Goal: Check status: Check status

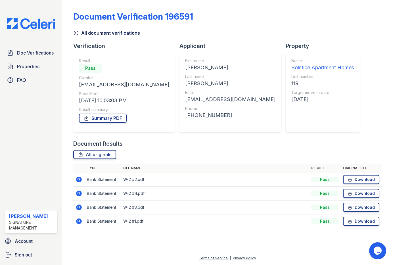
click at [36, 21] on img at bounding box center [30, 23] width 57 height 11
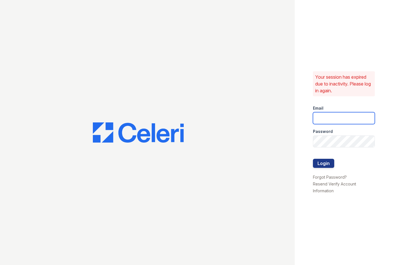
type input "[EMAIL_ADDRESS][DOMAIN_NAME]"
click at [331, 165] on button "Login" at bounding box center [323, 163] width 21 height 9
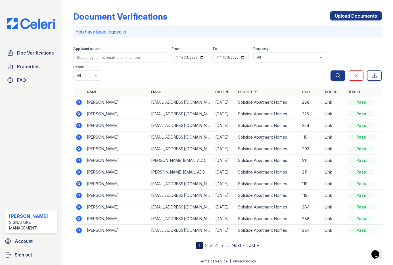
click at [80, 134] on icon at bounding box center [79, 137] width 6 height 6
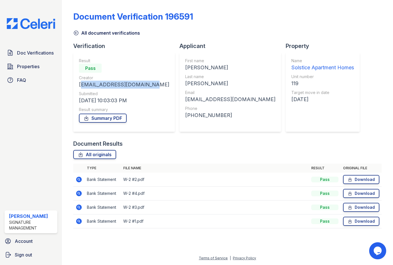
drag, startPoint x: 148, startPoint y: 83, endPoint x: 78, endPoint y: 83, distance: 69.9
click at [78, 83] on div "Result Pass Creator giancarlom2004@gmail.com Submitted 09/25/25 10:03:03 PM Res…" at bounding box center [124, 92] width 102 height 80
drag, startPoint x: 78, startPoint y: 83, endPoint x: 94, endPoint y: 85, distance: 16.0
copy div "[EMAIL_ADDRESS][DOMAIN_NAME]"
click at [31, 29] on img at bounding box center [30, 23] width 57 height 11
